Goal: Register for event/course

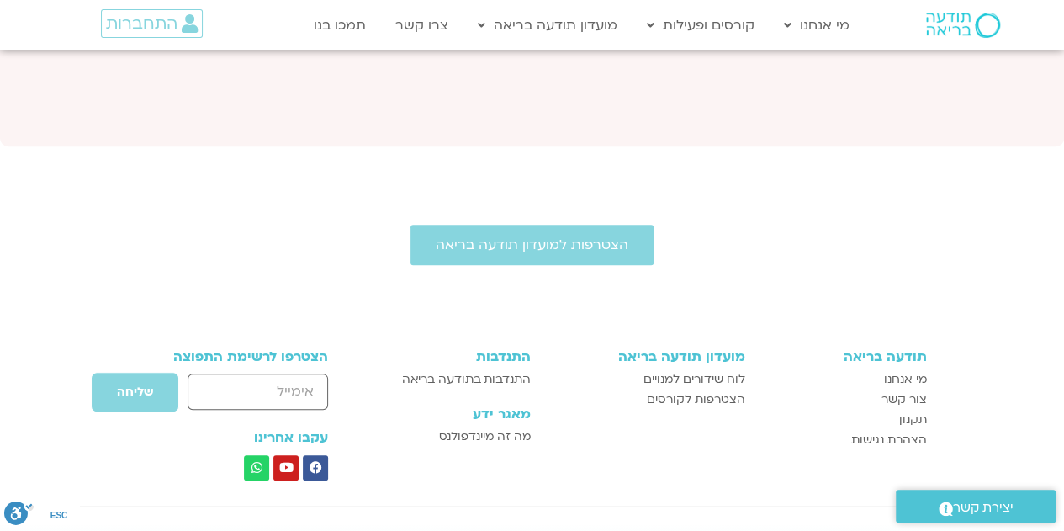
scroll to position [6220, 0]
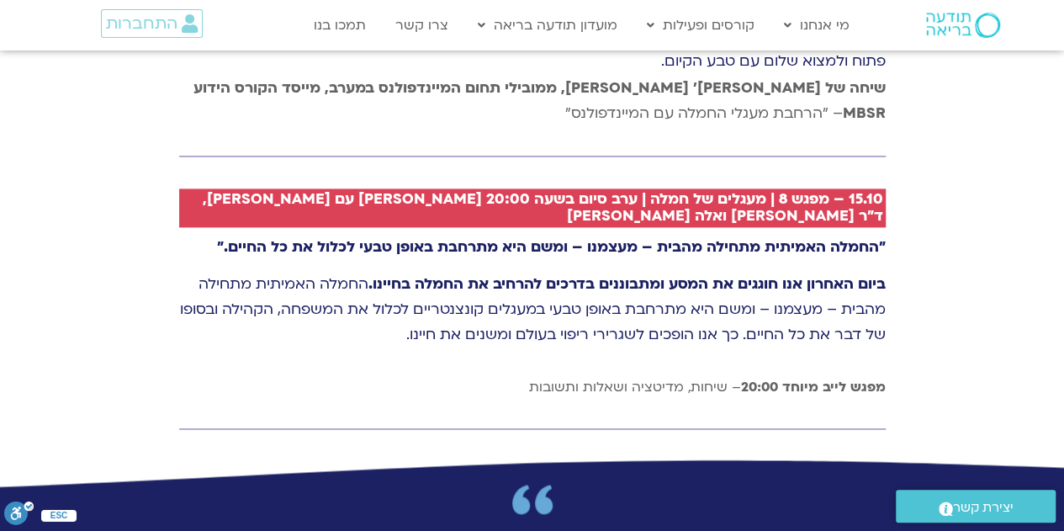
scroll to position [4316, 0]
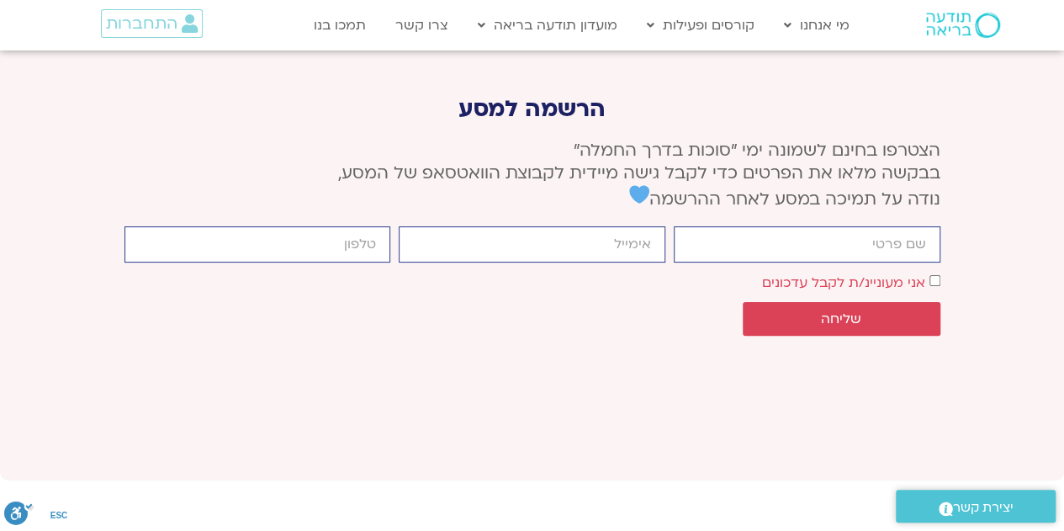
scroll to position [6671, 0]
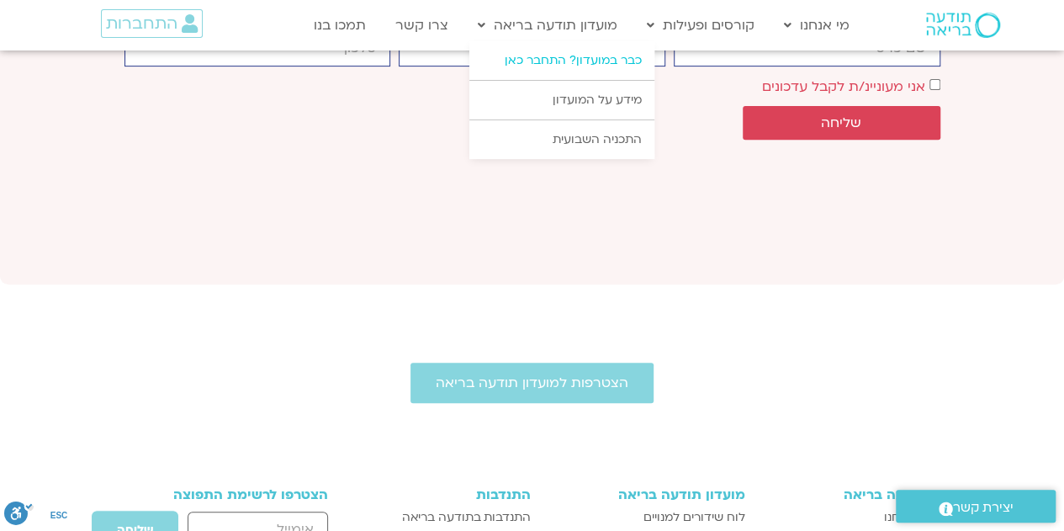
click at [602, 66] on link "כבר במועדון? התחבר כאן" at bounding box center [561, 60] width 185 height 39
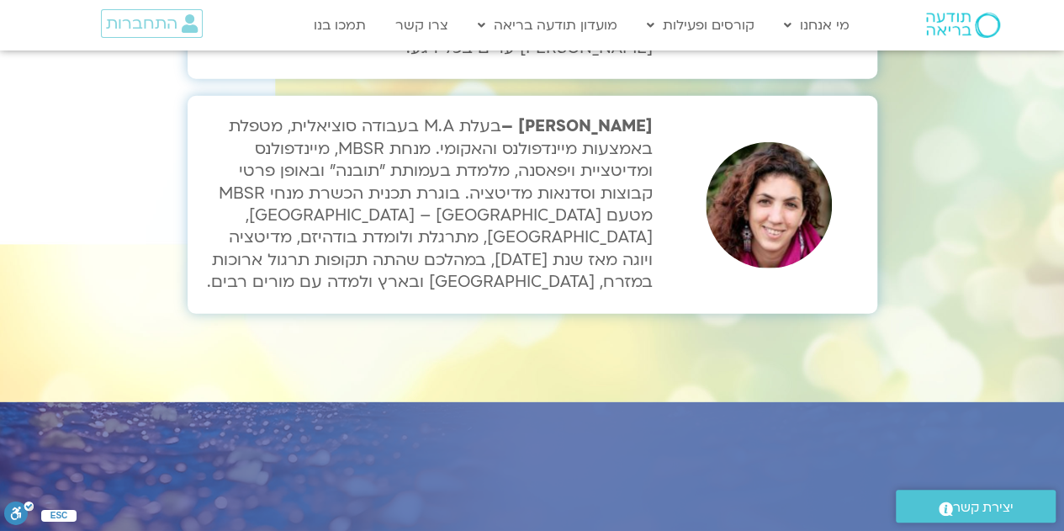
scroll to position [5239, 0]
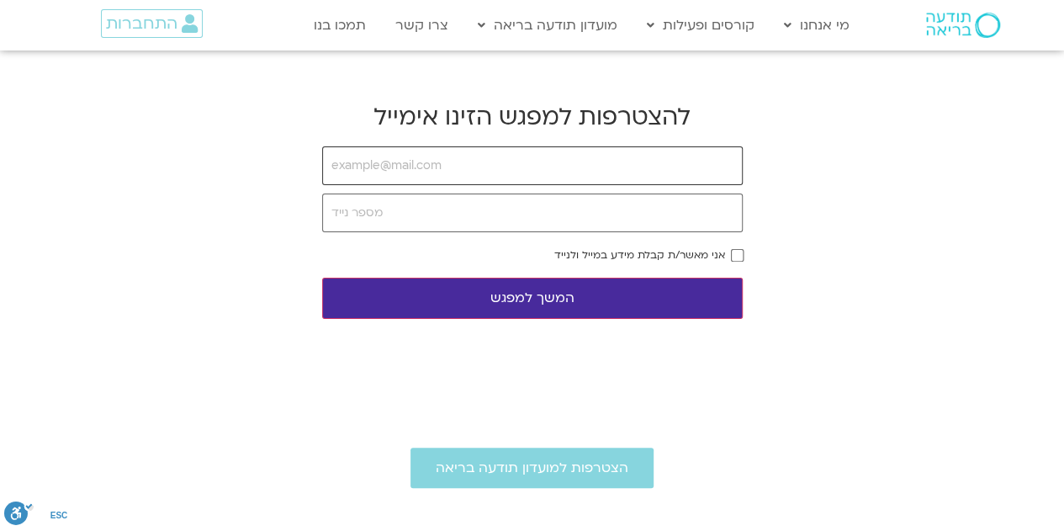
click at [395, 174] on input "email" at bounding box center [532, 165] width 420 height 39
type input "[EMAIL_ADDRESS][DOMAIN_NAME]"
click at [449, 202] on input "tel" at bounding box center [532, 212] width 420 height 39
type input "0503278298"
click at [535, 300] on button "המשך למפגש" at bounding box center [532, 297] width 420 height 41
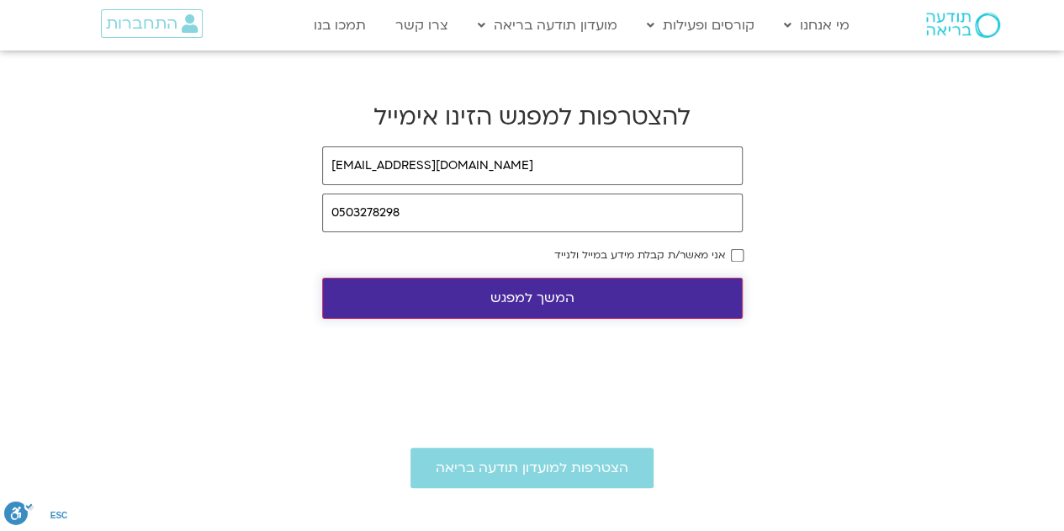
click at [667, 277] on button "המשך למפגש" at bounding box center [532, 297] width 420 height 41
click at [619, 294] on button "המשך למפגש" at bounding box center [532, 297] width 420 height 41
